Goal: Task Accomplishment & Management: Manage account settings

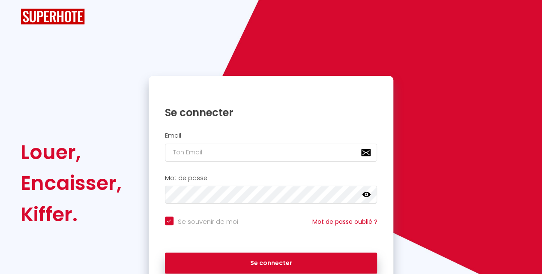
checkbox input "true"
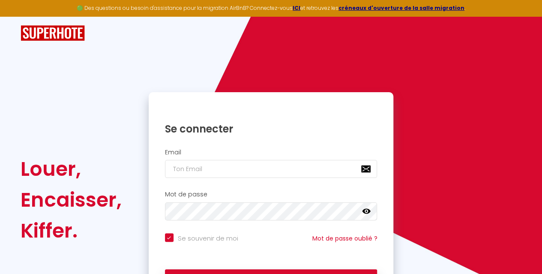
click at [239, 161] on div "Email" at bounding box center [271, 164] width 234 height 30
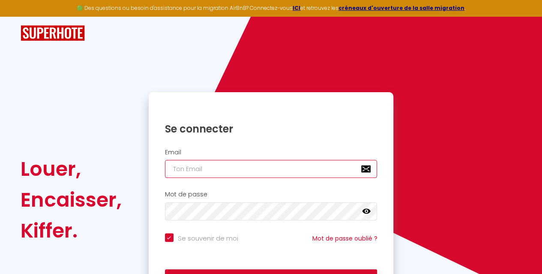
click at [242, 172] on input "email" at bounding box center [271, 169] width 212 height 18
type input "[EMAIL_ADDRESS][DOMAIN_NAME]"
checkbox input "true"
drag, startPoint x: 284, startPoint y: 175, endPoint x: 186, endPoint y: 149, distance: 100.9
click at [186, 149] on div "Email [EMAIL_ADDRESS][DOMAIN_NAME]" at bounding box center [271, 164] width 234 height 30
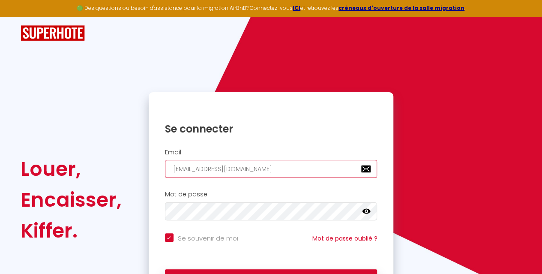
type input "ango"
checkbox input "true"
type input "ang"
checkbox input "true"
type input "ange"
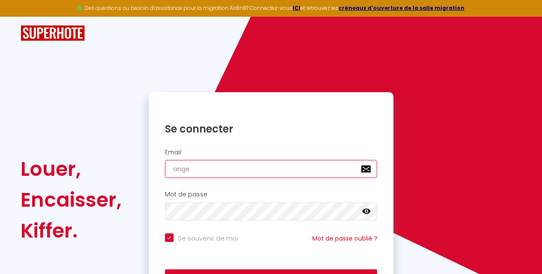
checkbox input "true"
type input "angeo"
checkbox input "true"
type input "angeol"
checkbox input "true"
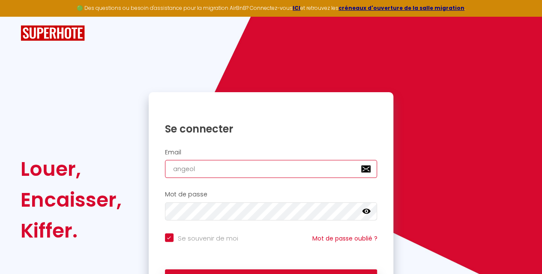
type input "angeoli"
checkbox input "true"
type input "angeolie"
checkbox input "true"
type input "angeolie@"
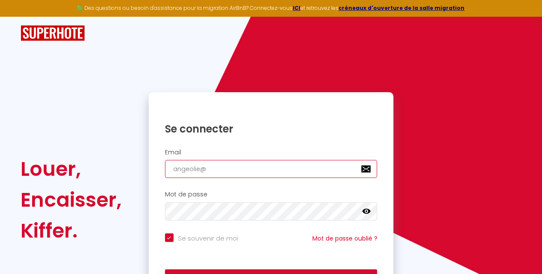
checkbox input "true"
type input "angeolie@h"
checkbox input "true"
type input "angeolie@ho"
checkbox input "true"
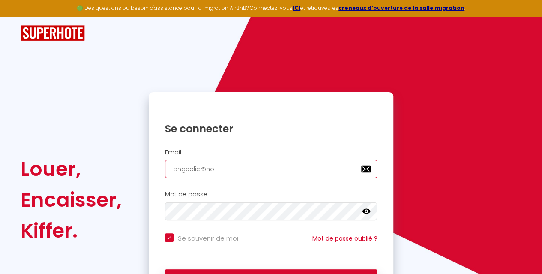
type input "angeolie@hot"
checkbox input "true"
type input "angeolie@hotm"
checkbox input "true"
type input "angeolie@hotma"
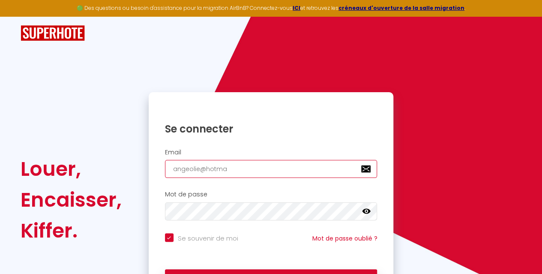
checkbox input "true"
type input "angeolie@hotmai"
checkbox input "true"
type input "[EMAIL_ADDRESS]"
checkbox input "true"
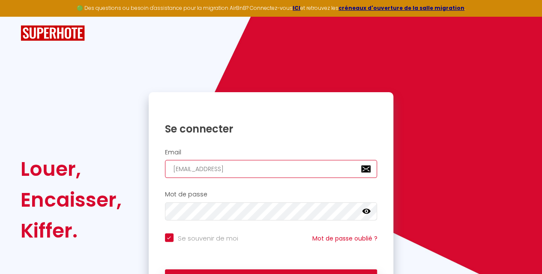
type input "[EMAIL_ADDRESS]."
checkbox input "true"
type input "angeolie@hotmail.f"
checkbox input "true"
type input "[EMAIL_ADDRESS][DOMAIN_NAME]"
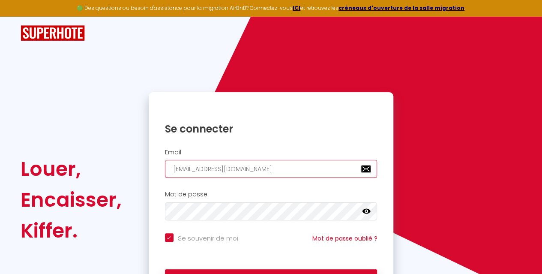
checkbox input "true"
type input "[EMAIL_ADDRESS][DOMAIN_NAME]"
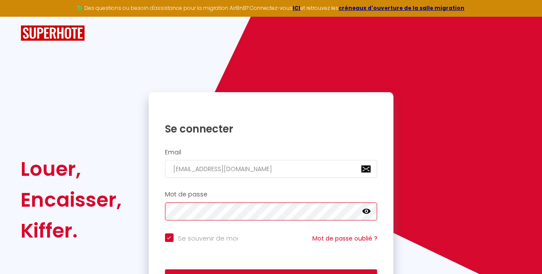
checkbox input "true"
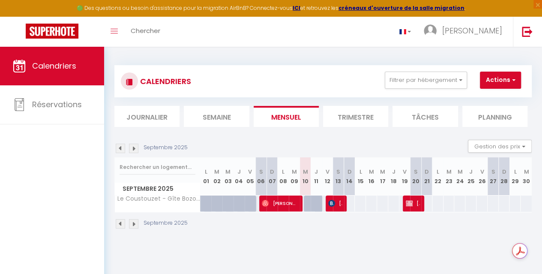
click at [371, 112] on li "Trimestre" at bounding box center [355, 116] width 65 height 21
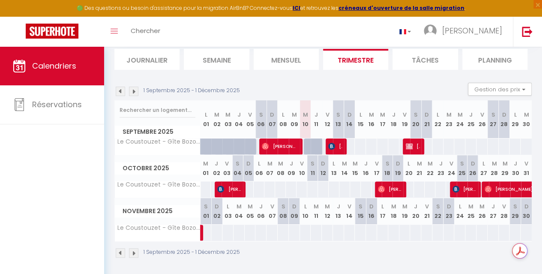
scroll to position [65, 0]
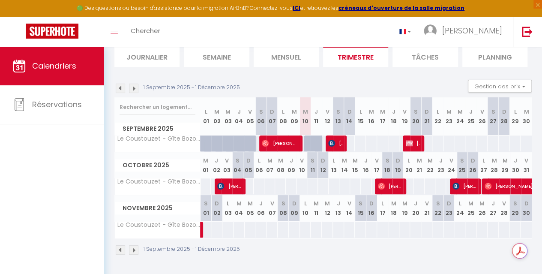
click at [136, 245] on img at bounding box center [133, 249] width 9 height 9
